Goal: Transaction & Acquisition: Subscribe to service/newsletter

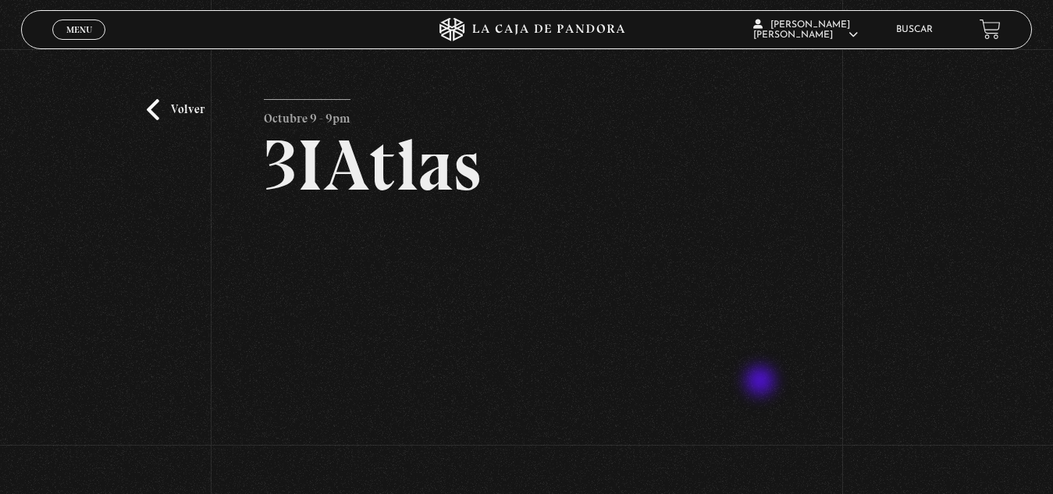
scroll to position [51, 0]
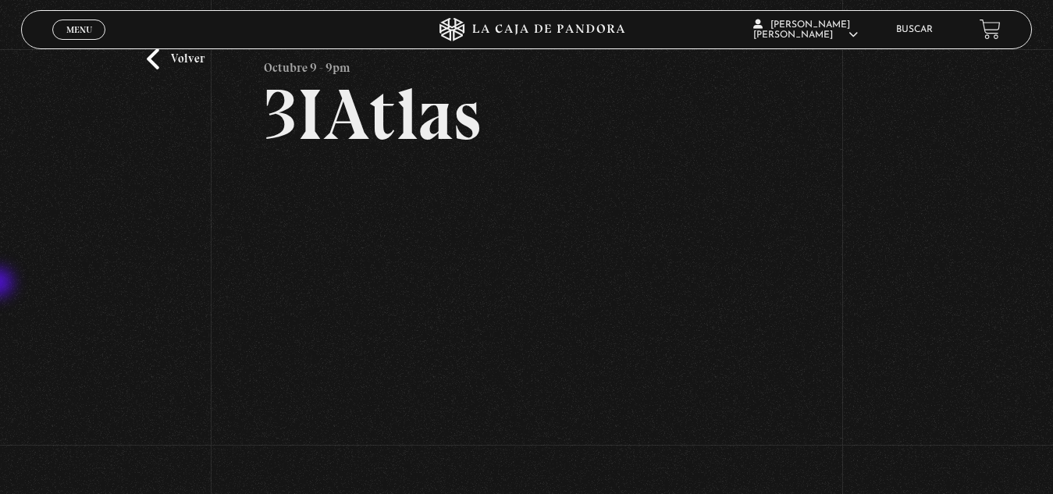
click at [0, 284] on div "Volver Octubre 9 - 9pm 3IAtlas" at bounding box center [526, 249] width 1053 height 502
click at [166, 63] on link "Volver" at bounding box center [176, 58] width 58 height 21
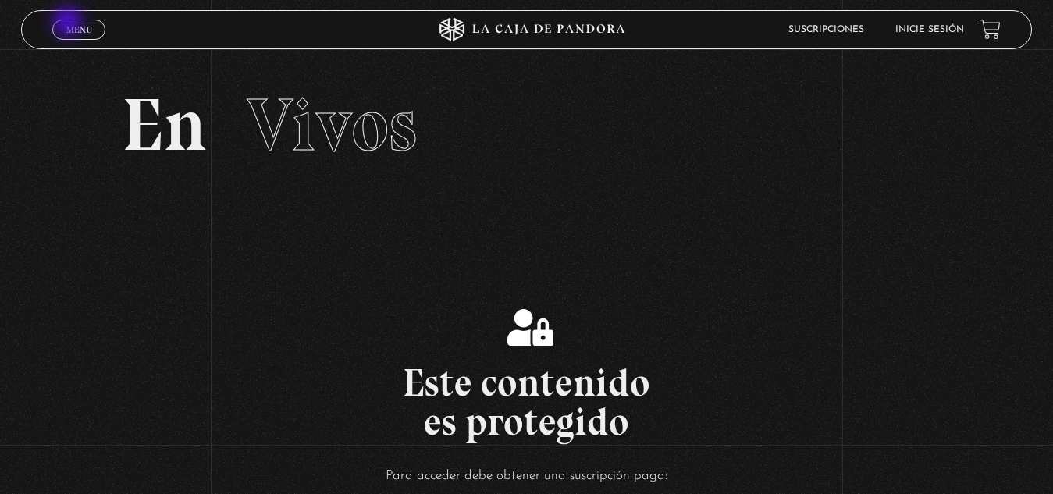
click at [69, 25] on span "Menu" at bounding box center [79, 29] width 26 height 9
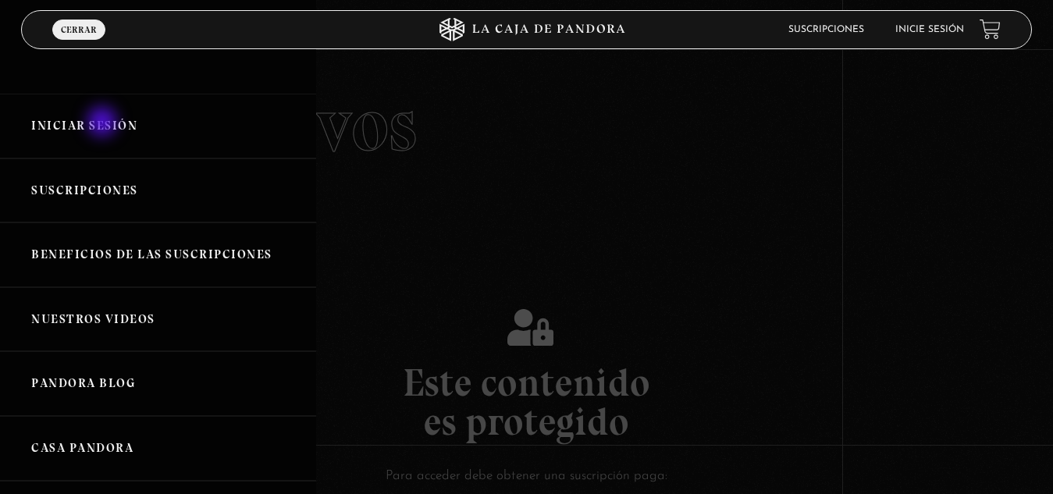
click at [104, 123] on link "Iniciar Sesión" at bounding box center [158, 126] width 316 height 65
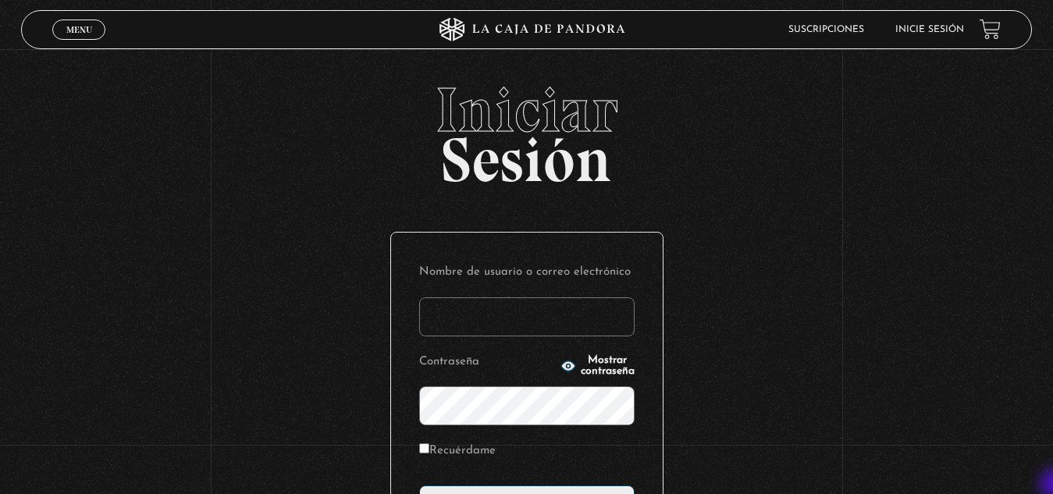
type input "atamesbri@gmail.com"
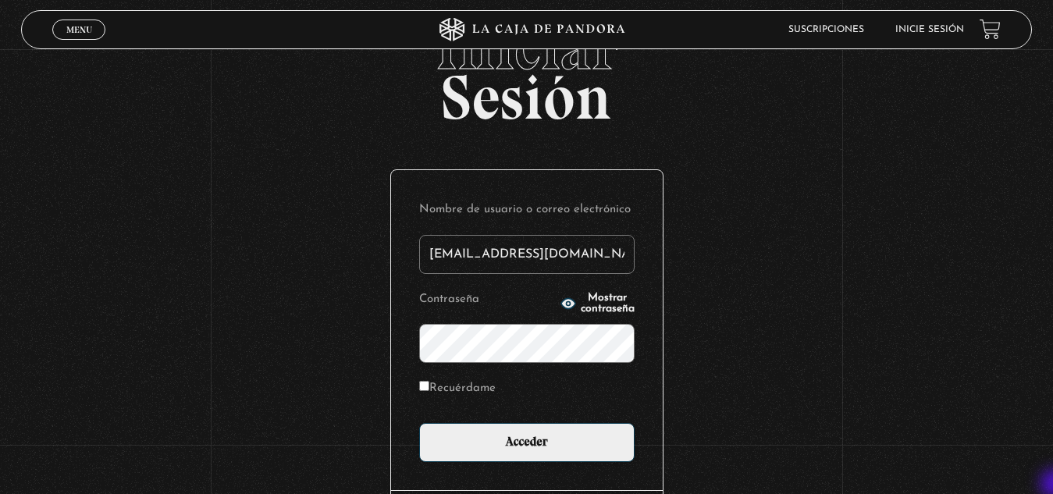
scroll to position [125, 0]
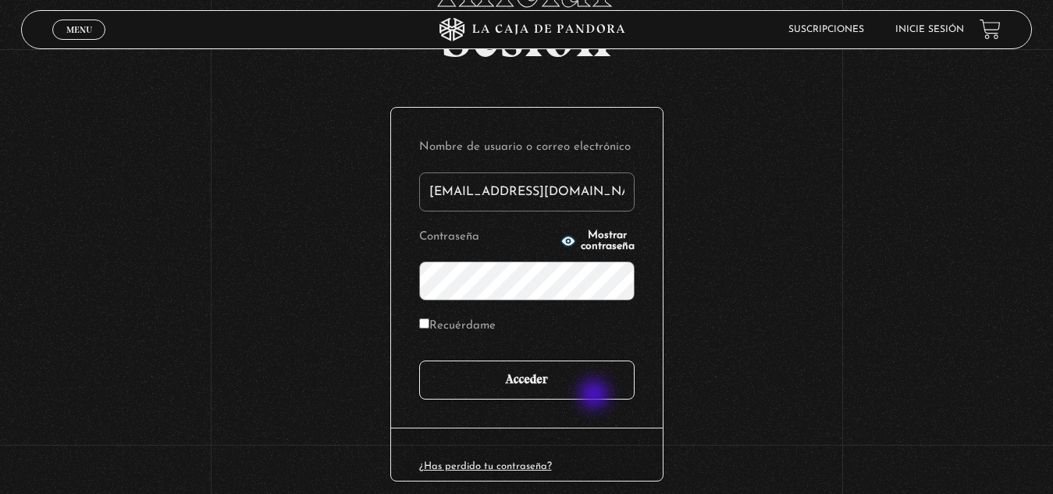
click at [595, 396] on input "Acceder" at bounding box center [526, 379] width 215 height 39
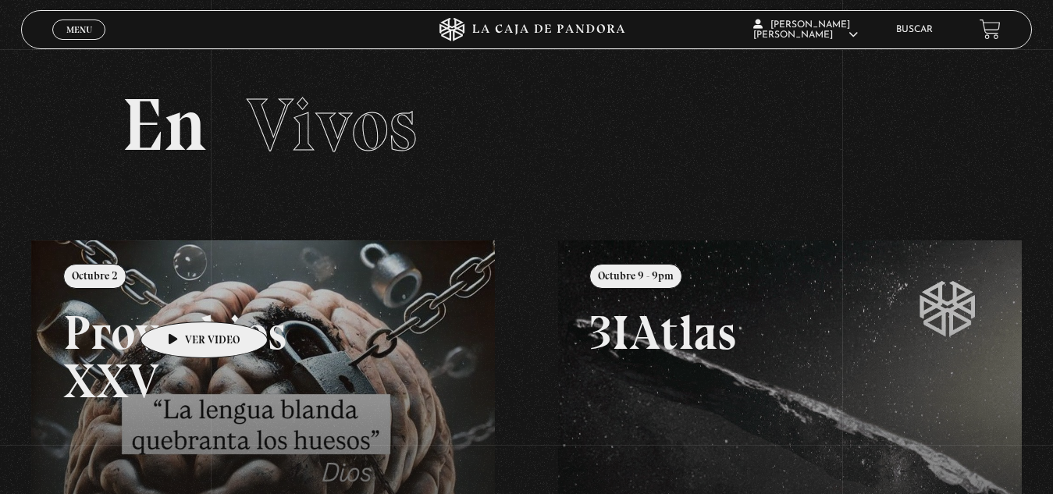
click at [179, 298] on link at bounding box center [557, 487] width 1053 height 494
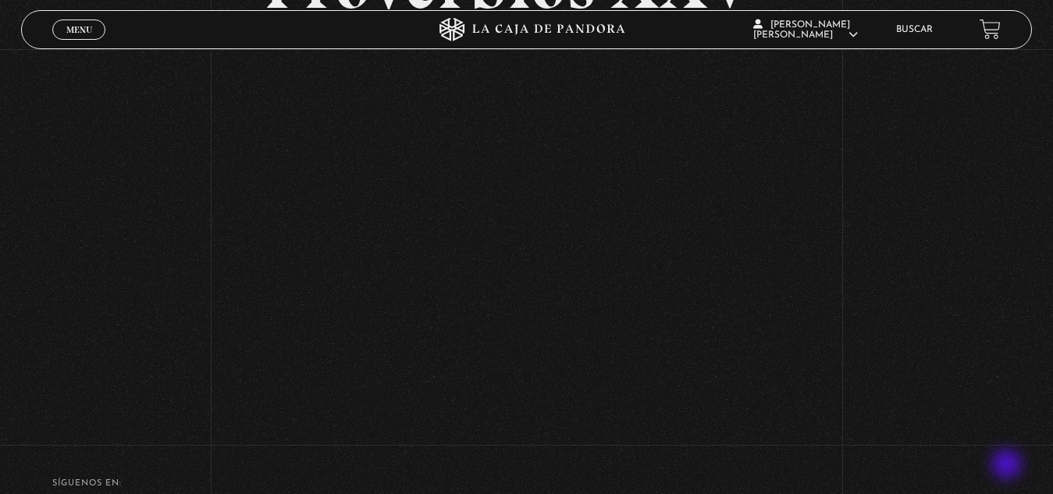
scroll to position [207, 0]
